Goal: Task Accomplishment & Management: Manage account settings

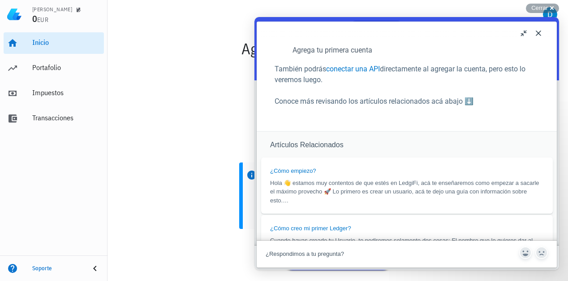
scroll to position [448, 0]
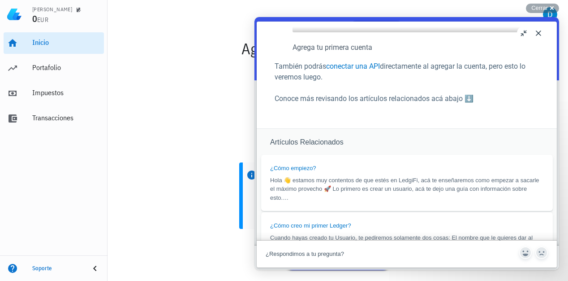
click at [525, 34] on button "u" at bounding box center [524, 33] width 14 height 14
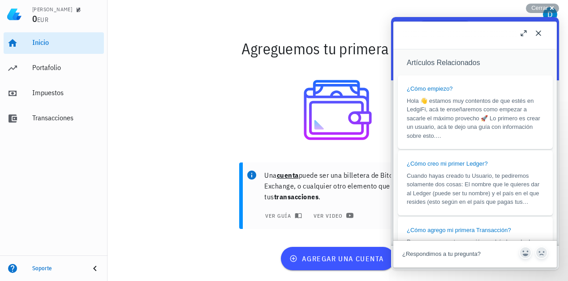
click at [537, 33] on button "Close" at bounding box center [539, 33] width 14 height 14
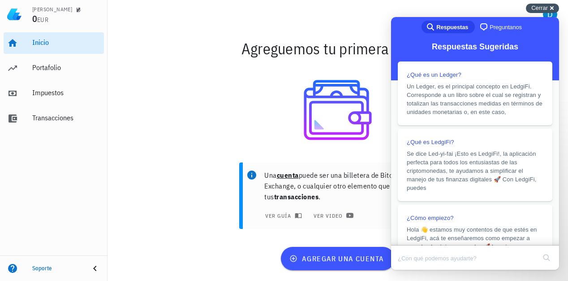
click at [539, 6] on span "Cerrar" at bounding box center [540, 7] width 17 height 7
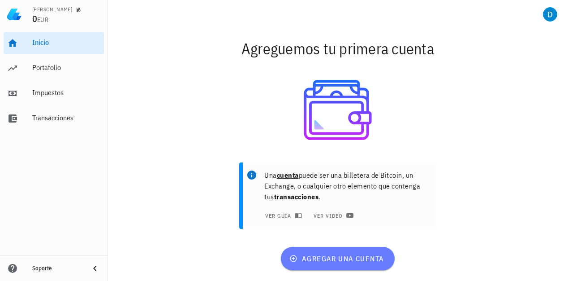
click at [343, 259] on span "agregar una cuenta" at bounding box center [337, 258] width 93 height 9
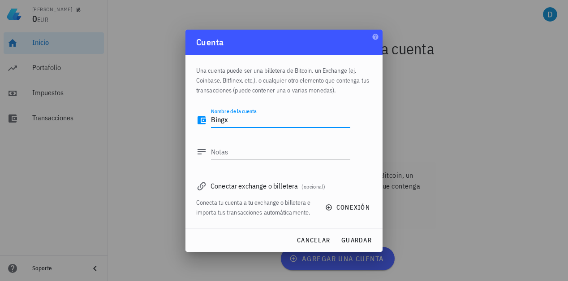
type textarea "Bingx"
click at [245, 148] on textarea "Notas" at bounding box center [280, 151] width 139 height 14
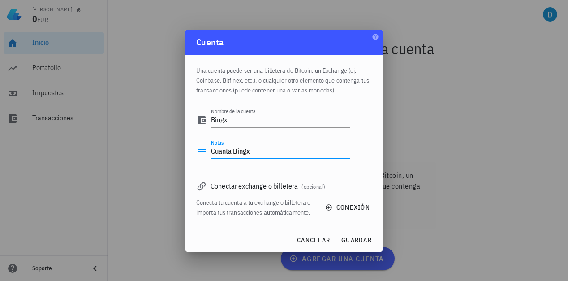
type textarea "Cuanta Bingx"
click at [277, 186] on div "Conectar exchange o billetera (opcional)" at bounding box center [284, 185] width 176 height 13
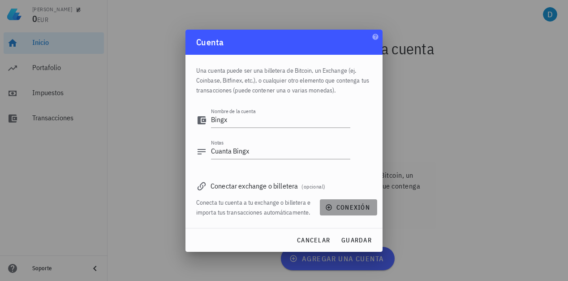
click at [361, 210] on span "conexión" at bounding box center [348, 207] width 43 height 8
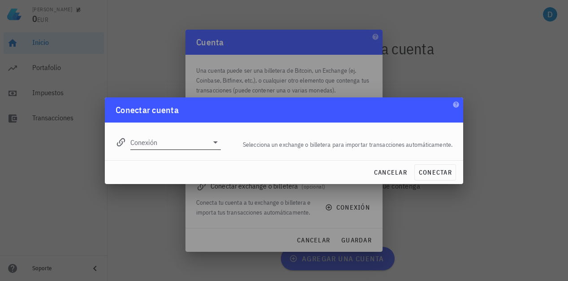
click at [208, 143] on div "Conexión" at bounding box center [175, 142] width 91 height 14
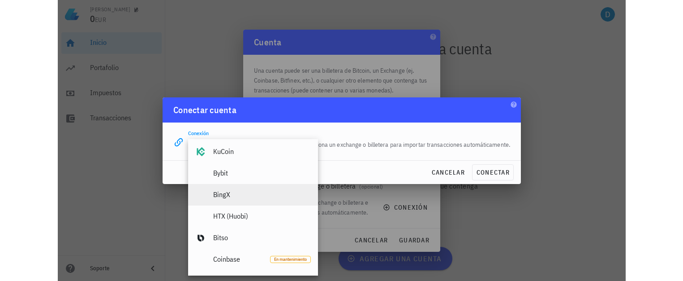
scroll to position [179, 0]
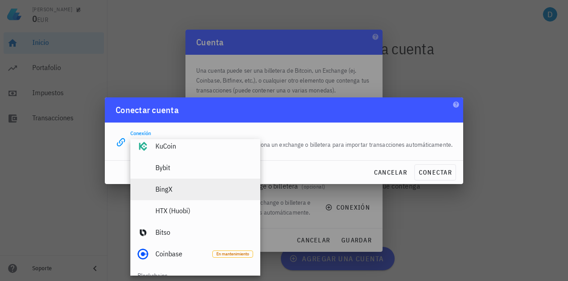
click at [185, 188] on div "BingX" at bounding box center [205, 189] width 98 height 9
type input "BingX"
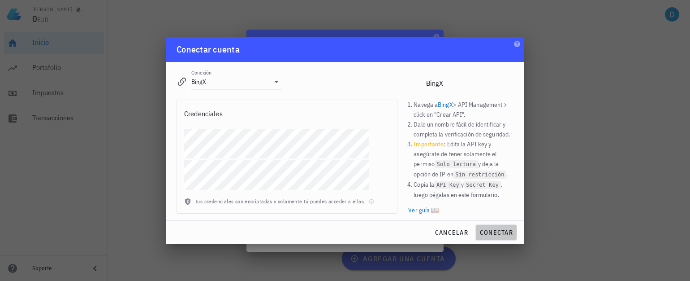
click at [502, 237] on button "conectar" at bounding box center [497, 232] width 42 height 16
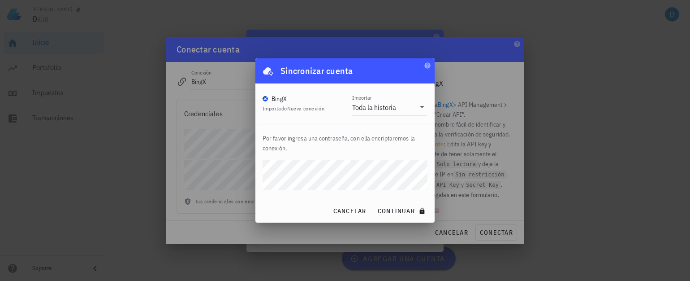
click at [189, 182] on div "[PERSON_NAME] 0 EUR Inicio [GEOGRAPHIC_DATA] Impuestos [GEOGRAPHIC_DATA] Soport…" at bounding box center [345, 140] width 690 height 281
click at [396, 211] on span "continuar" at bounding box center [402, 211] width 50 height 8
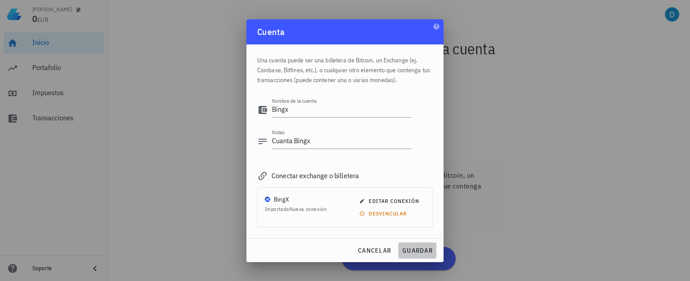
click at [419, 248] on span "guardar" at bounding box center [417, 250] width 31 height 8
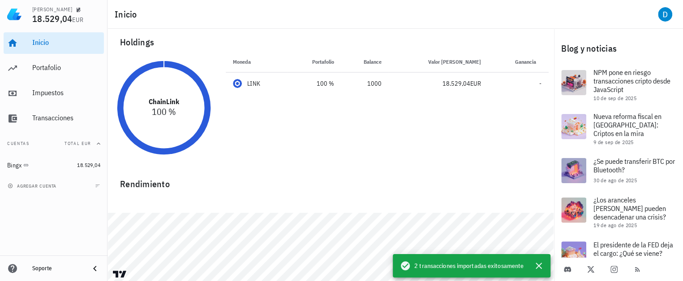
scroll to position [0, 0]
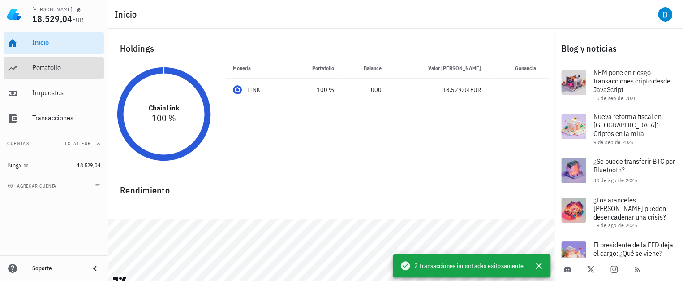
click at [53, 72] on div "Portafolio" at bounding box center [66, 67] width 68 height 9
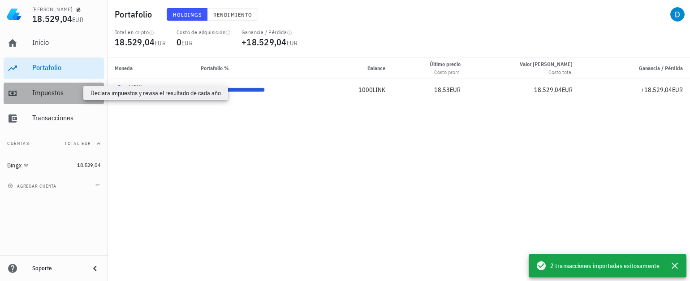
click at [51, 94] on div "Impuestos" at bounding box center [66, 92] width 68 height 9
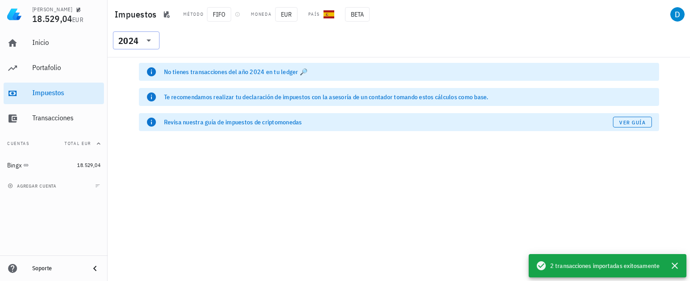
click at [148, 42] on icon at bounding box center [148, 40] width 11 height 11
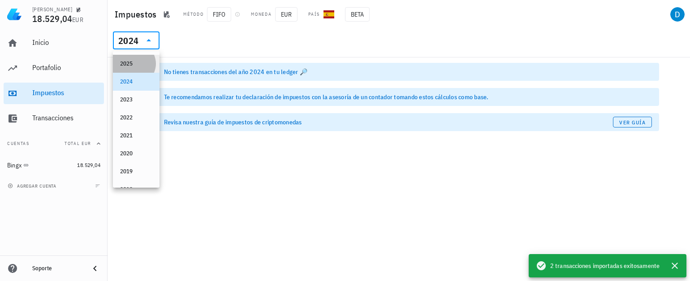
click at [135, 68] on div "2025" at bounding box center [136, 63] width 32 height 14
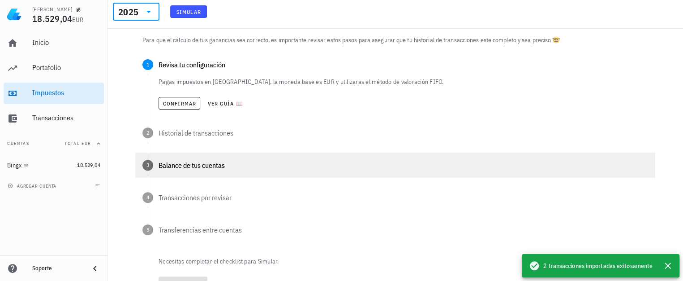
scroll to position [134, 0]
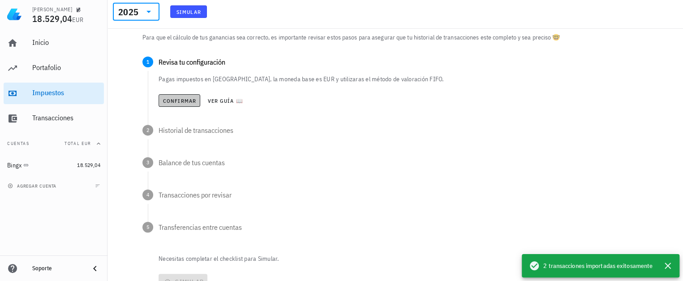
click at [178, 102] on span "Confirmar" at bounding box center [180, 100] width 34 height 7
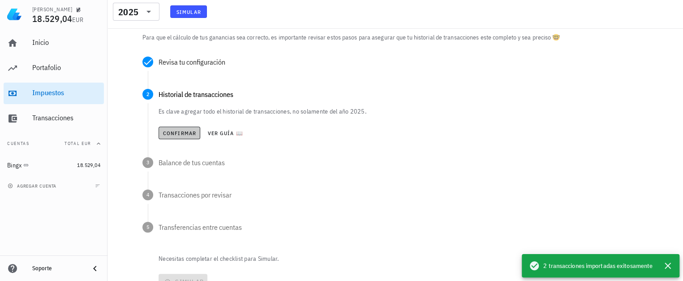
click at [185, 134] on span "Confirmar" at bounding box center [180, 133] width 34 height 7
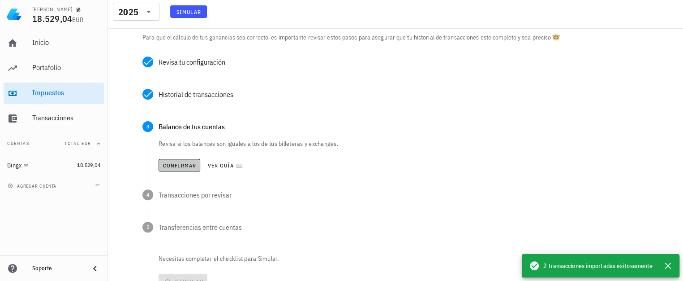
click at [183, 165] on span "Confirmar" at bounding box center [180, 165] width 34 height 7
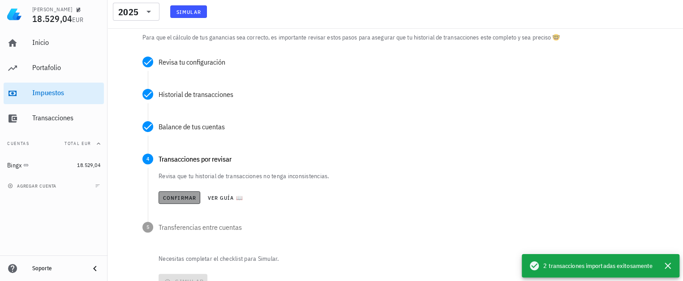
click at [181, 200] on span "Confirmar" at bounding box center [180, 197] width 34 height 7
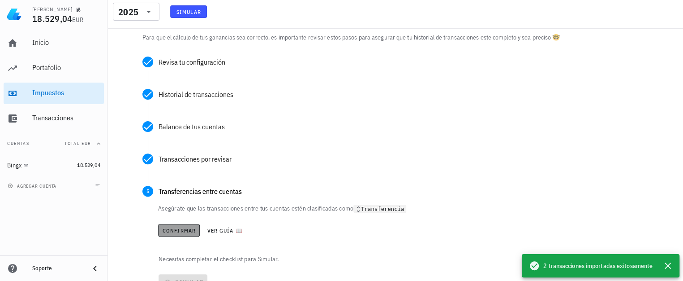
click at [179, 227] on span "Confirmar" at bounding box center [179, 230] width 34 height 7
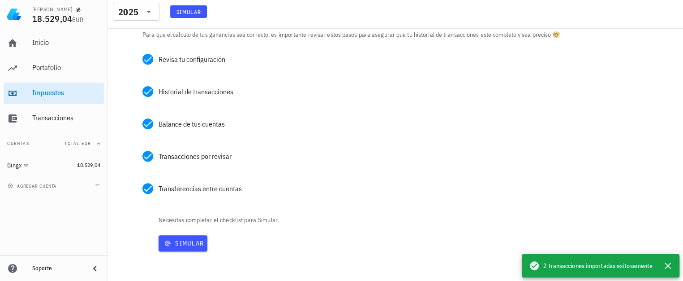
scroll to position [138, 0]
click at [191, 240] on span "Simular" at bounding box center [183, 242] width 42 height 8
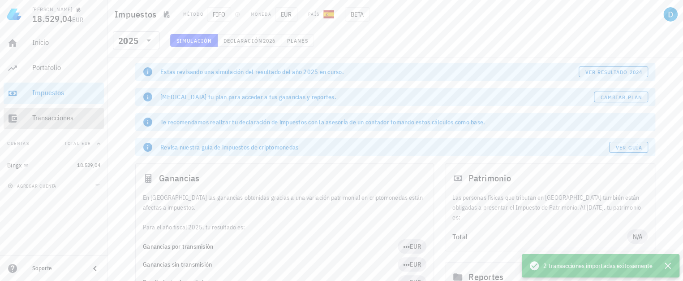
click at [43, 117] on div "Transacciones" at bounding box center [66, 117] width 68 height 9
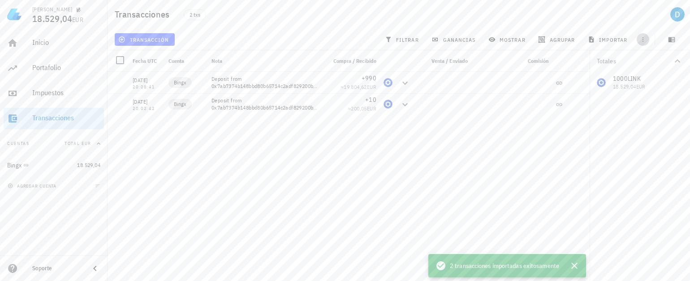
click at [568, 39] on icon "button" at bounding box center [643, 39] width 7 height 7
drag, startPoint x: 329, startPoint y: 148, endPoint x: 309, endPoint y: 145, distance: 19.9
click at [329, 152] on div "[DATE] 20:08:41 Bingx Deposit from 0x7ab7374b148bbd80b65714c2adf829200bb190d8 +…" at bounding box center [349, 173] width 482 height 202
click at [46, 45] on div "Inicio" at bounding box center [66, 42] width 68 height 9
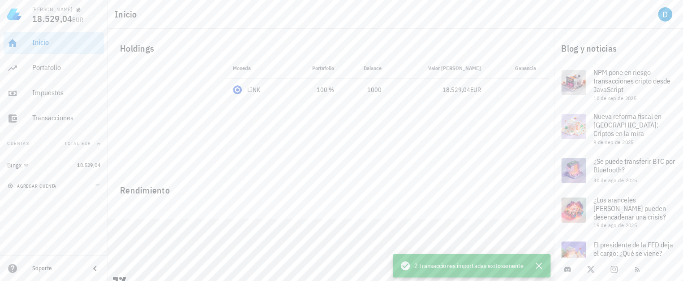
scroll to position [21, 0]
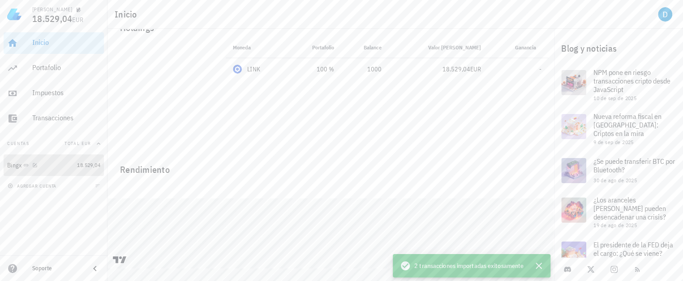
click at [39, 164] on div "Bingx" at bounding box center [40, 165] width 66 height 9
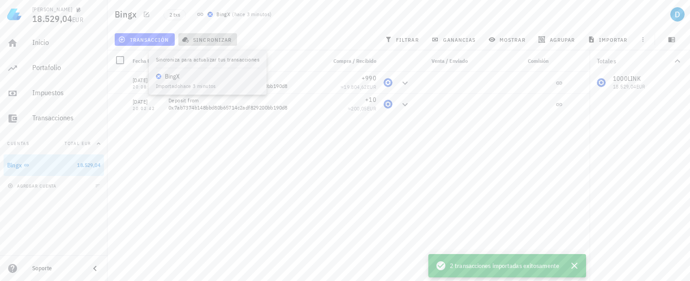
click at [224, 39] on span "sincronizar" at bounding box center [208, 39] width 48 height 7
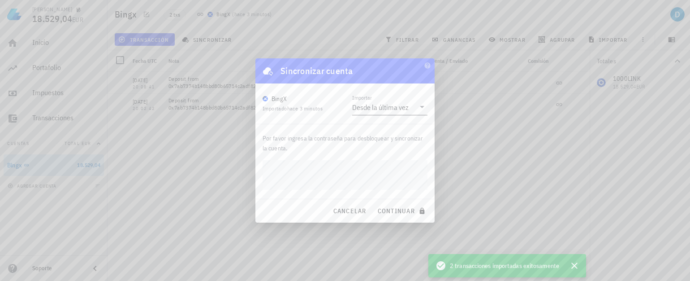
click at [385, 104] on div "Desde la última vez" at bounding box center [380, 107] width 56 height 9
click at [385, 104] on div "Desde la última vez" at bounding box center [389, 113] width 61 height 19
click at [386, 111] on div "Desde la última vez" at bounding box center [380, 107] width 56 height 9
click at [380, 135] on div "Toda la historia" at bounding box center [389, 135] width 61 height 9
click at [413, 216] on button "continuar" at bounding box center [402, 211] width 57 height 16
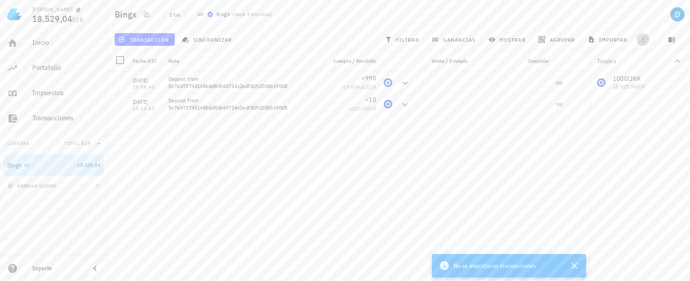
click at [568, 42] on icon "button" at bounding box center [643, 39] width 7 height 7
click at [37, 163] on icon "button" at bounding box center [35, 164] width 5 height 5
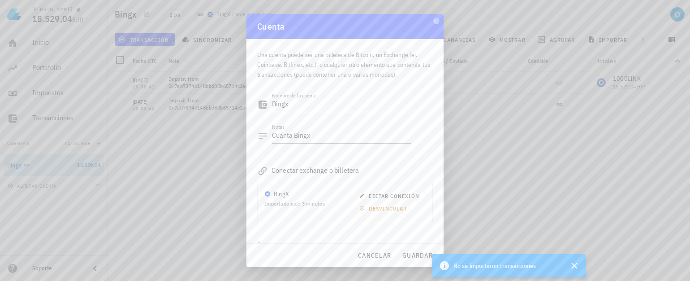
click at [204, 222] on div at bounding box center [345, 140] width 690 height 281
click at [568, 264] on icon "button" at bounding box center [574, 265] width 6 height 6
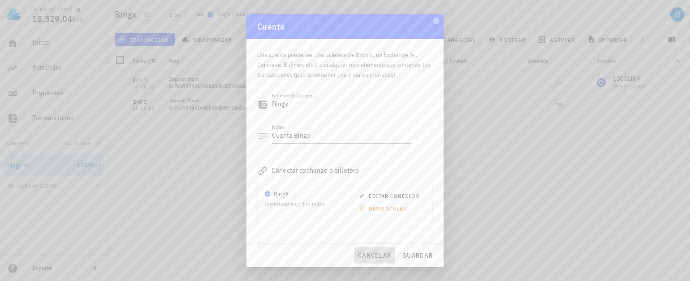
click at [377, 252] on span "cancelar" at bounding box center [375, 255] width 34 height 8
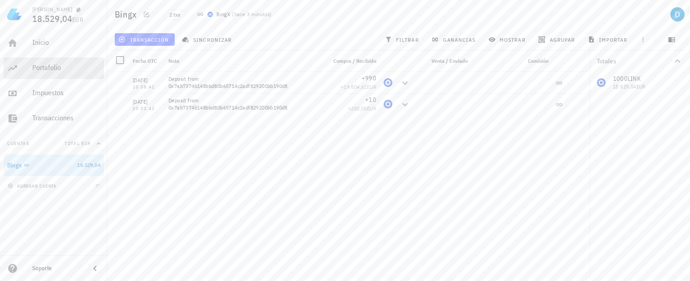
click at [49, 67] on div "Portafolio" at bounding box center [66, 67] width 68 height 9
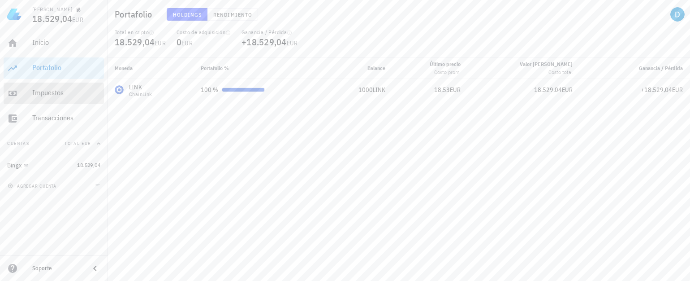
click at [48, 101] on div "Impuestos" at bounding box center [66, 93] width 68 height 20
